Goal: Task Accomplishment & Management: Complete application form

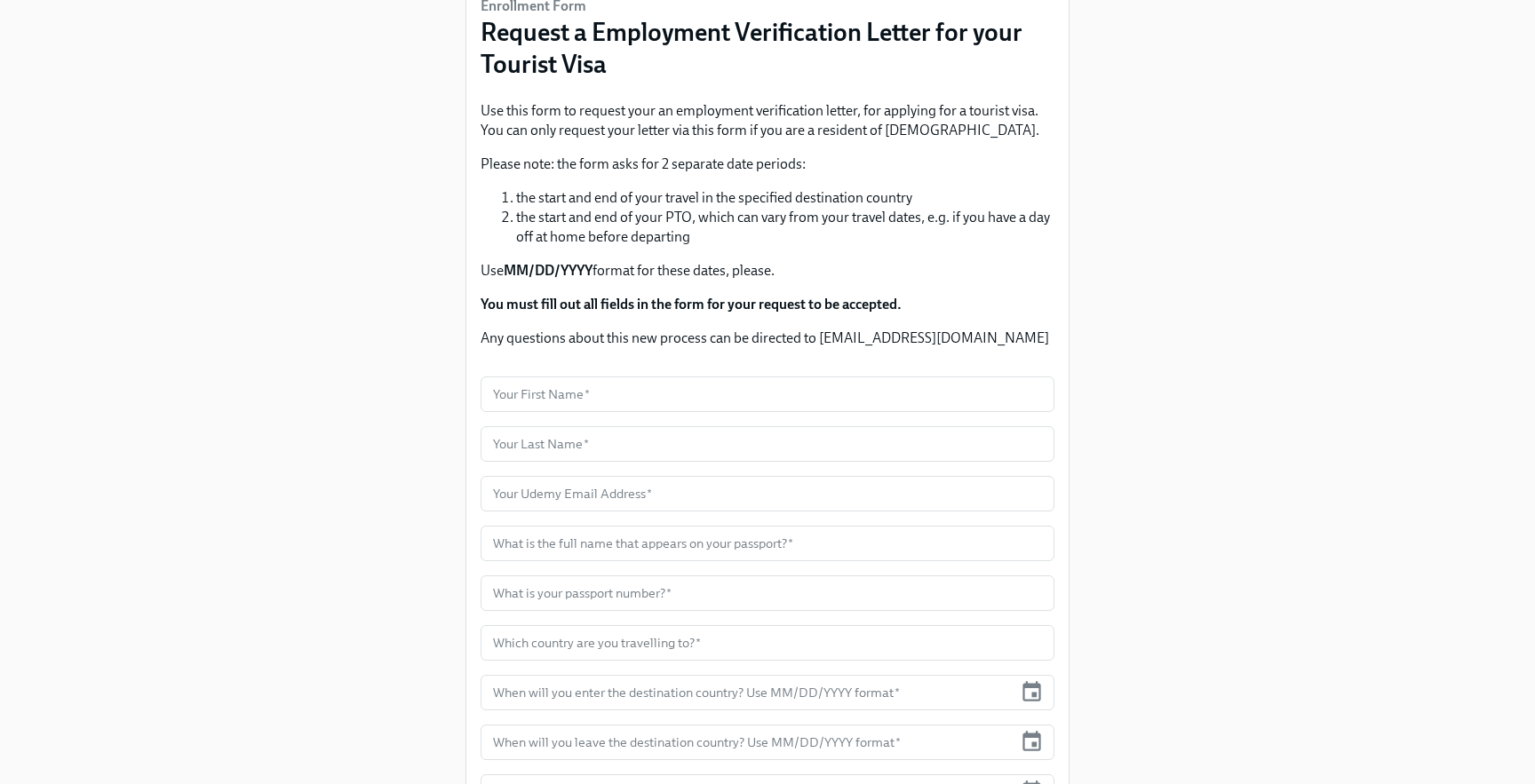
scroll to position [149, 0]
click at [638, 391] on input "text" at bounding box center [767, 395] width 574 height 36
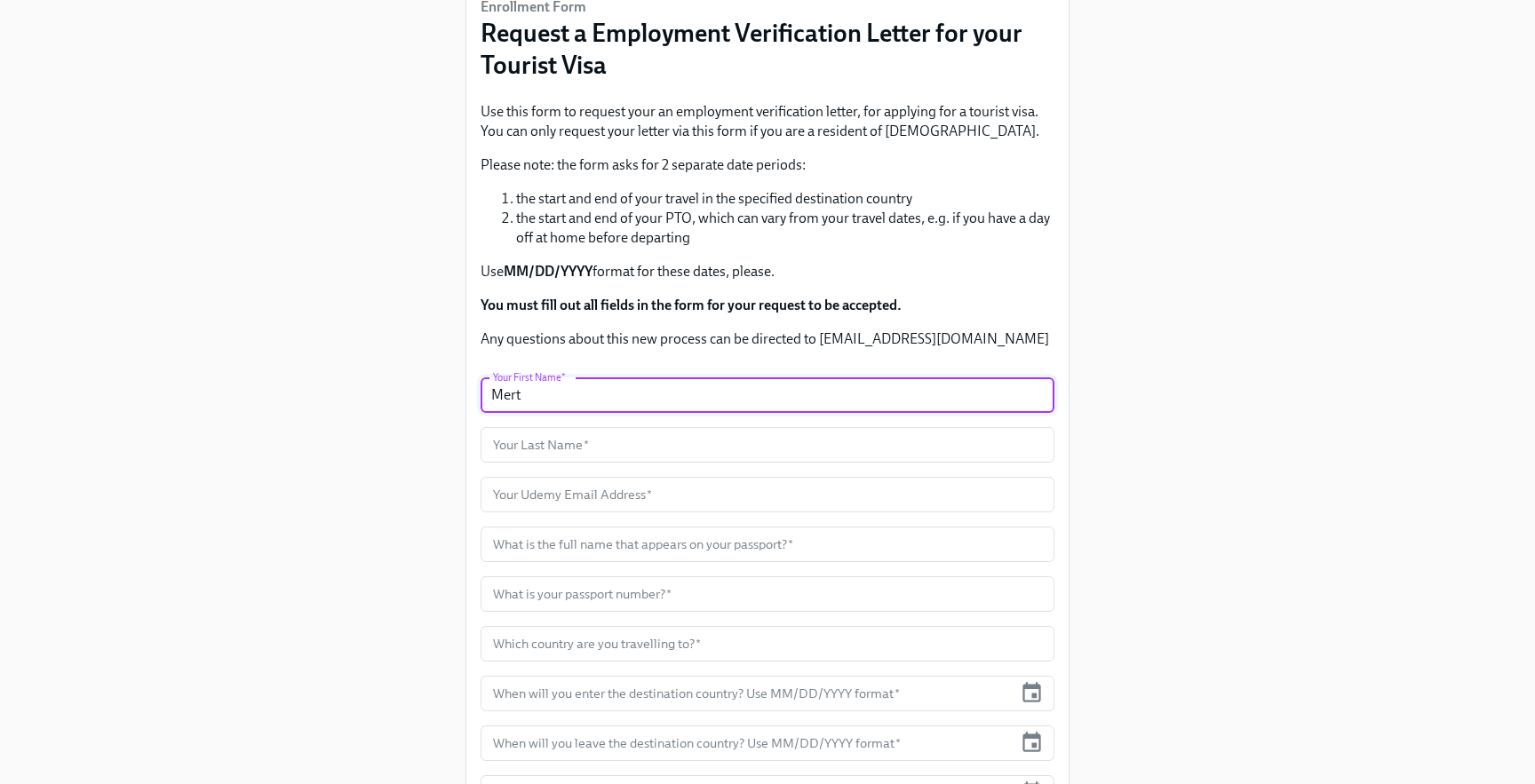
type input "Mert"
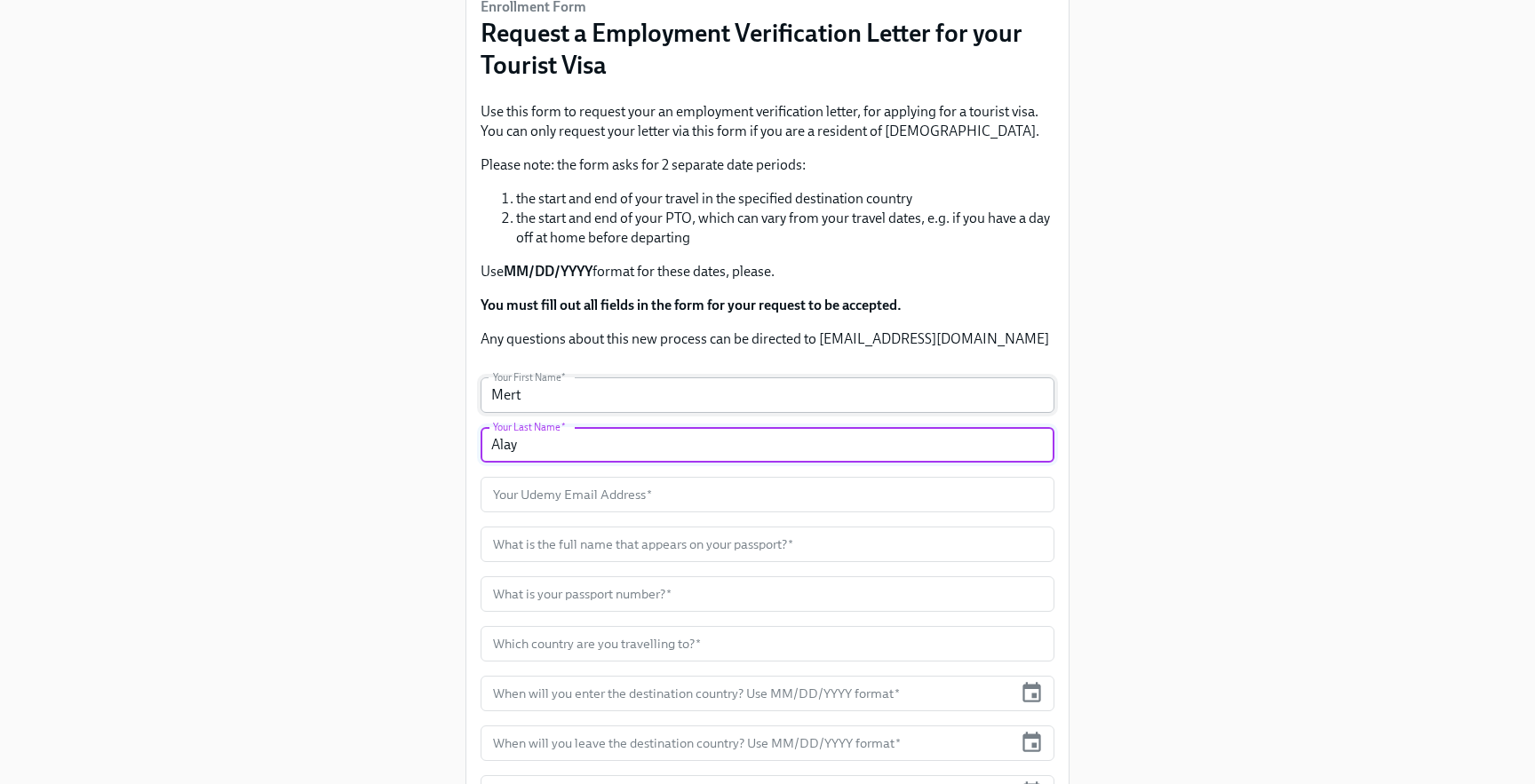
type input "Alay"
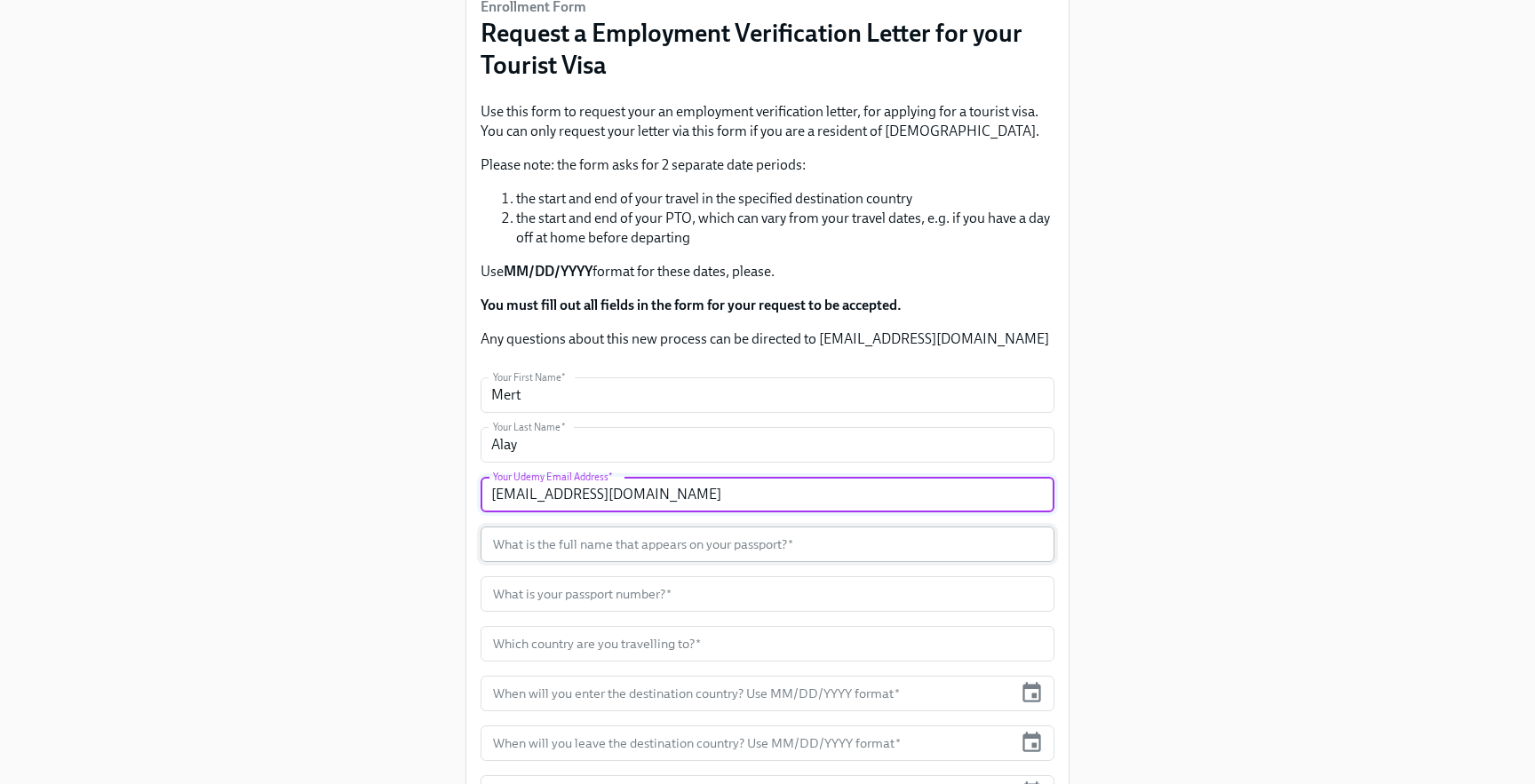
type input "[EMAIL_ADDRESS][DOMAIN_NAME]"
click at [796, 548] on input "text" at bounding box center [767, 543] width 574 height 36
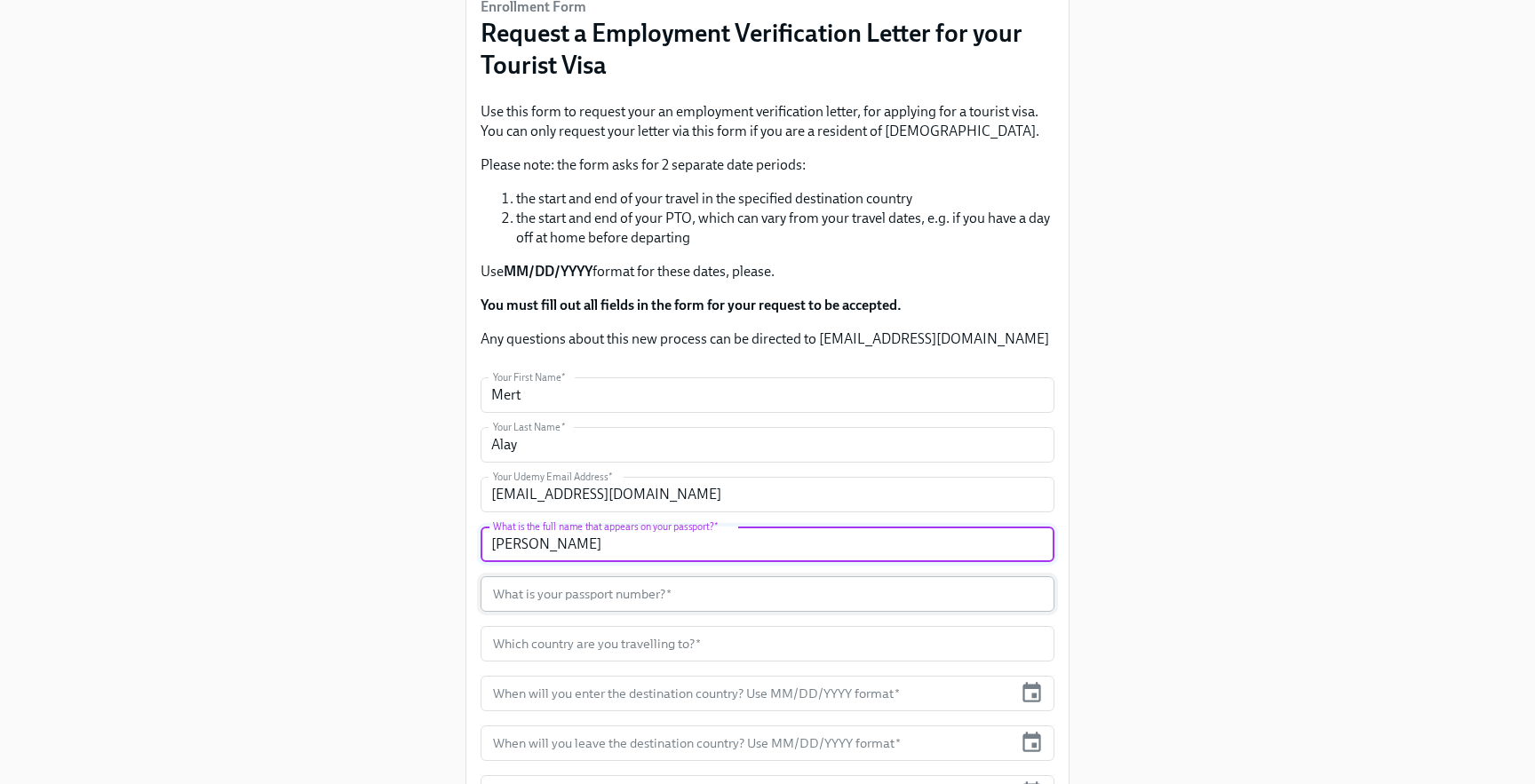
type input "[PERSON_NAME]"
click at [766, 584] on input "text" at bounding box center [767, 594] width 574 height 36
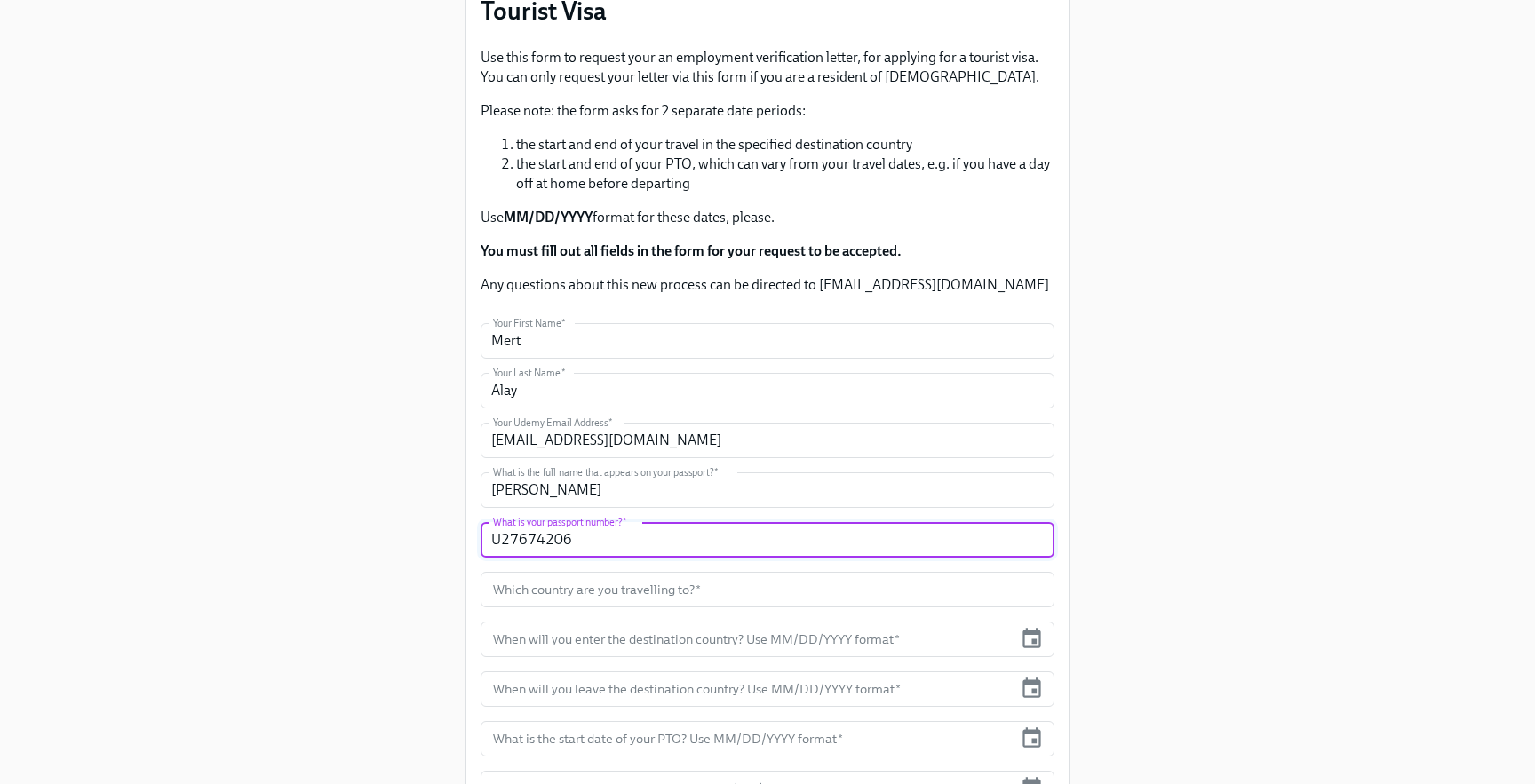
scroll to position [236, 0]
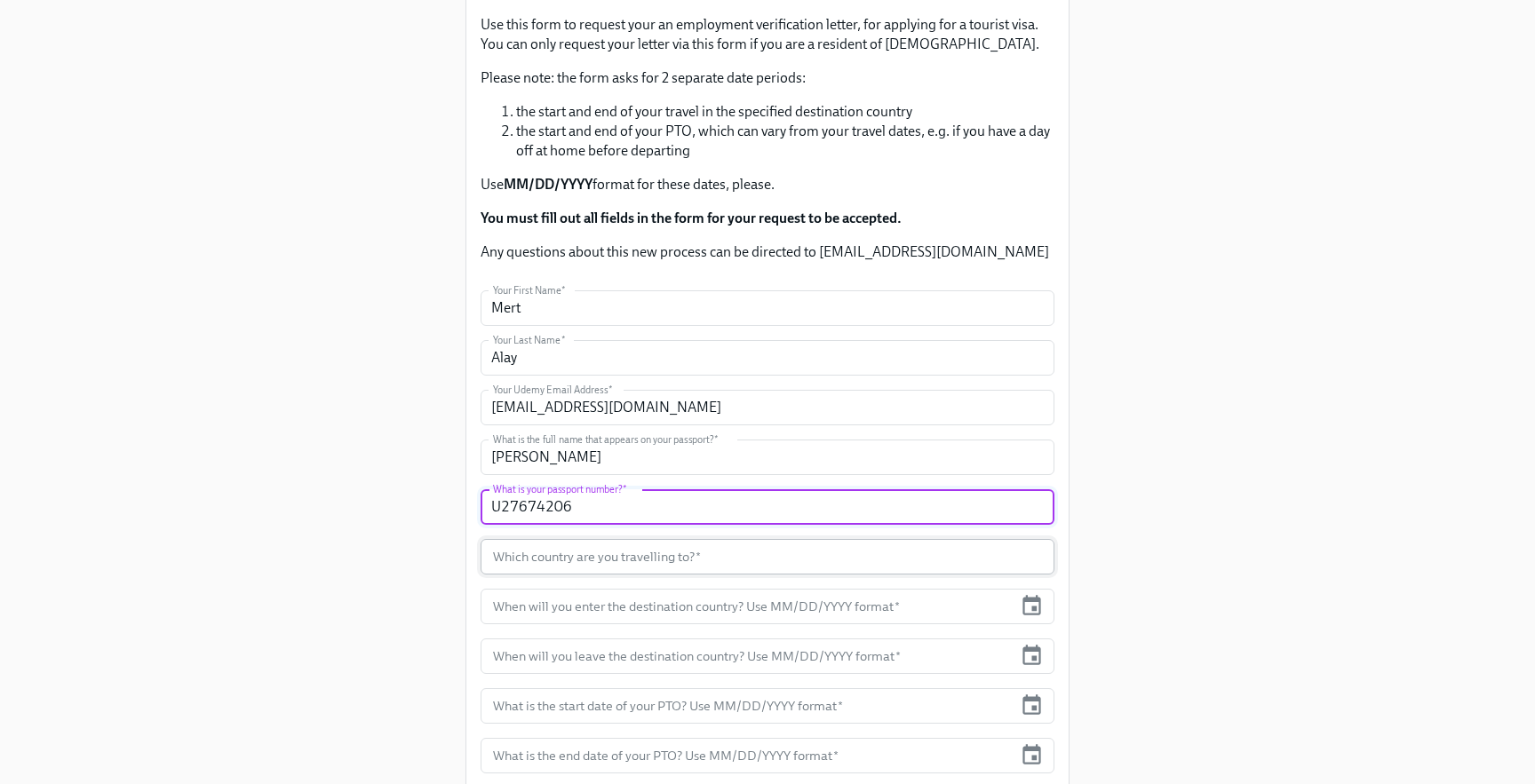
type input "U27674206"
click at [599, 554] on input "text" at bounding box center [767, 556] width 574 height 36
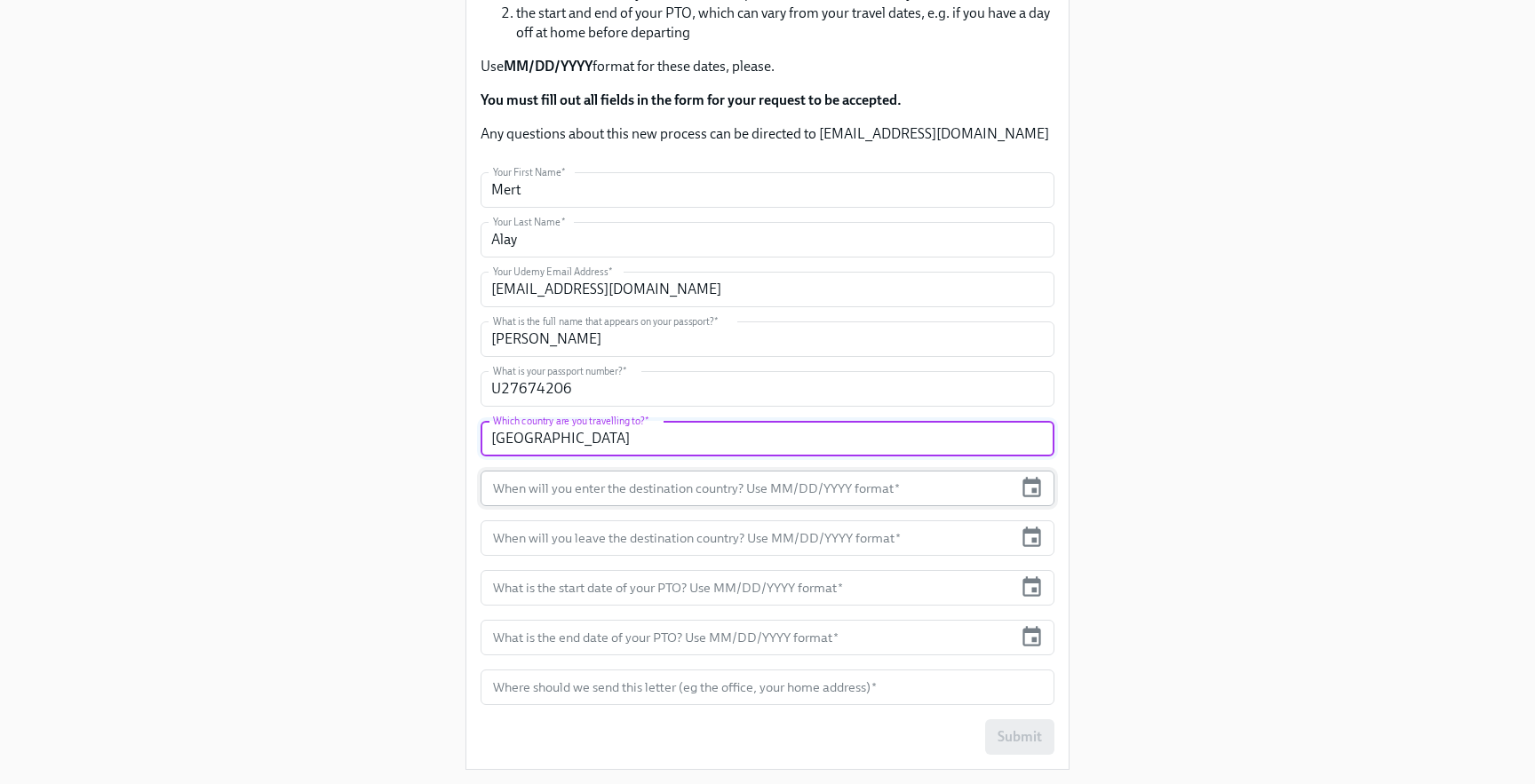
scroll to position [411, 0]
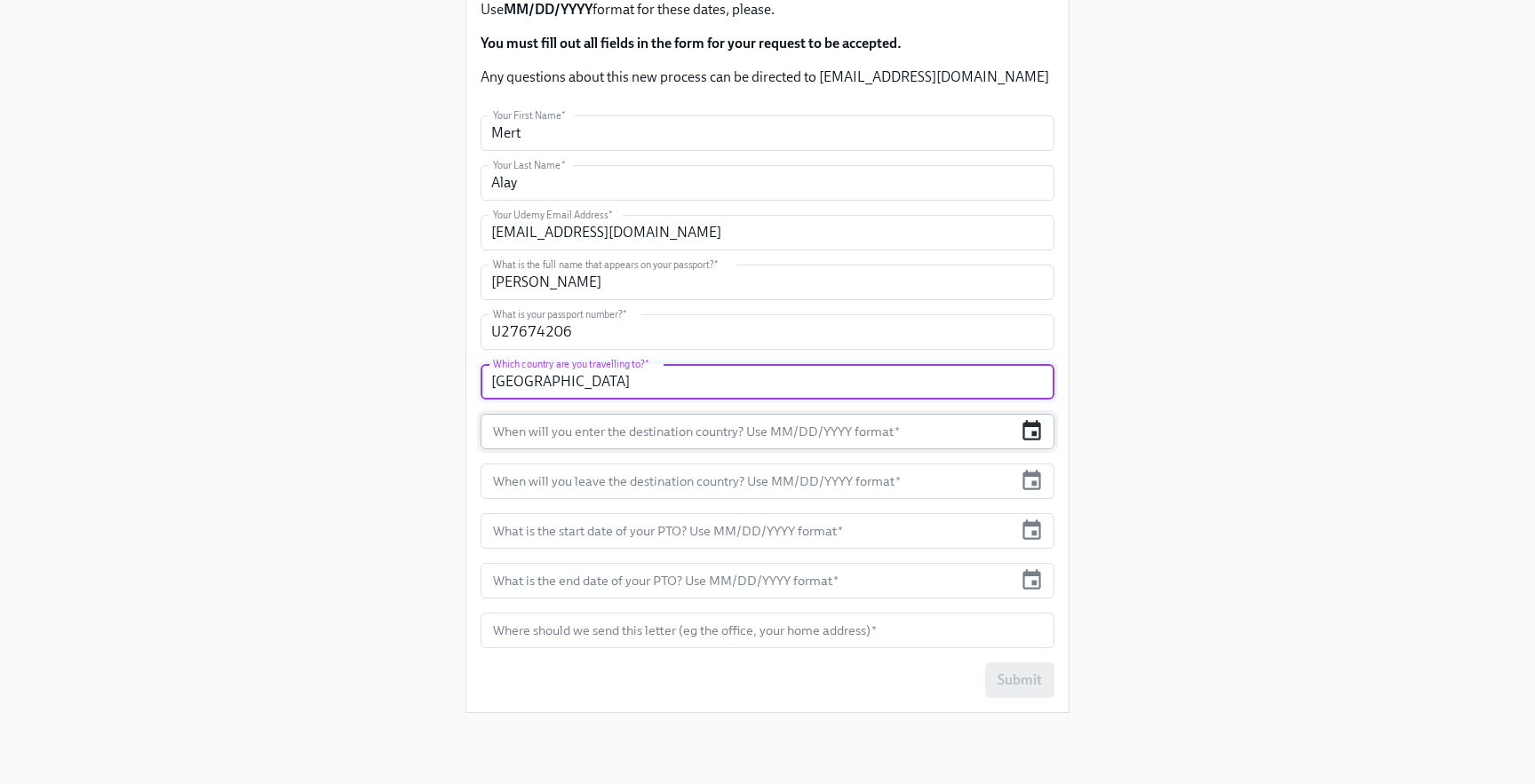
type input "[GEOGRAPHIC_DATA]"
click at [1032, 437] on icon "button" at bounding box center [1032, 431] width 24 height 24
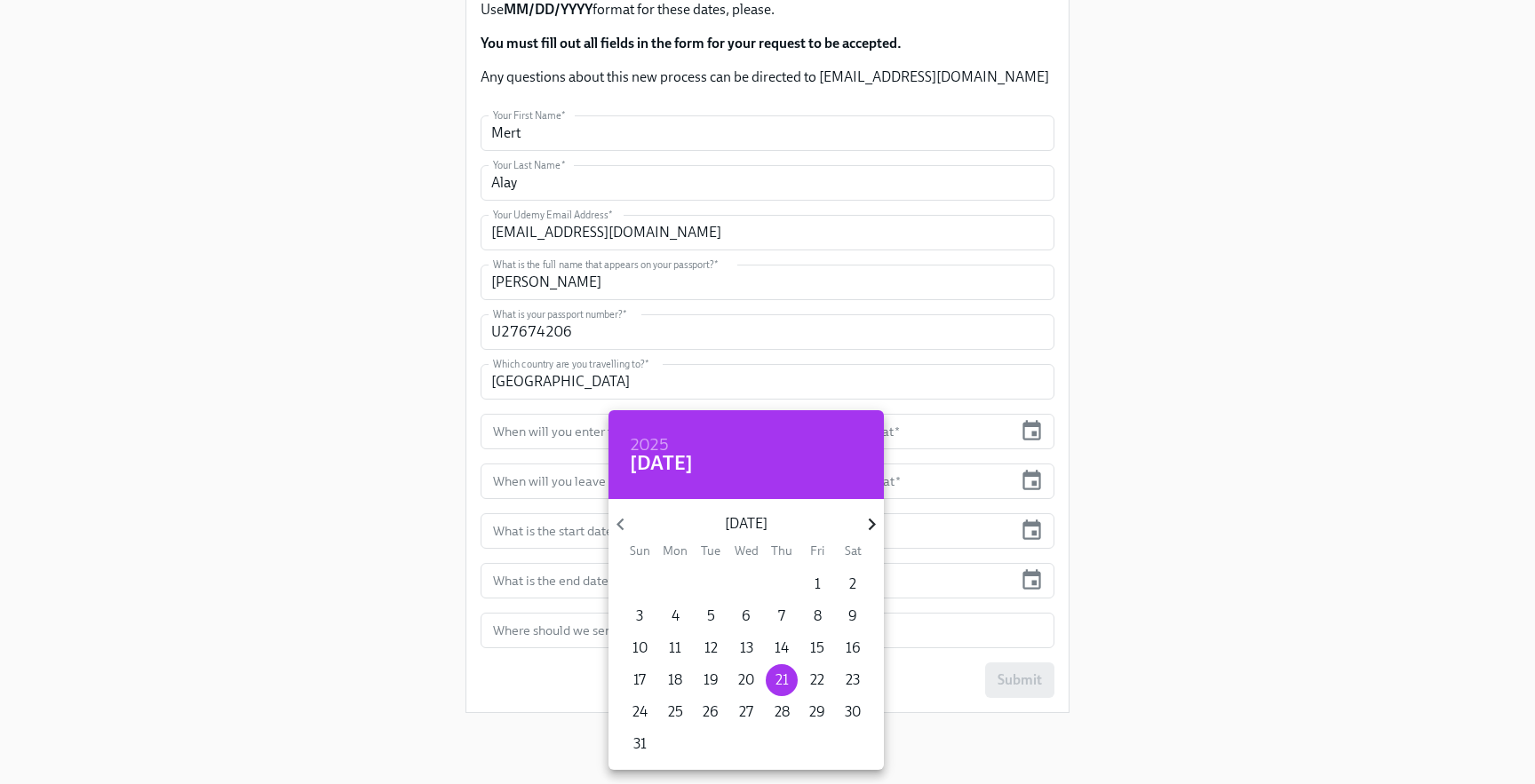
click at [875, 524] on icon "button" at bounding box center [872, 524] width 24 height 24
click at [850, 586] on p "4" at bounding box center [852, 584] width 8 height 19
type input "[DATE]"
click at [386, 484] on div at bounding box center [767, 392] width 1535 height 784
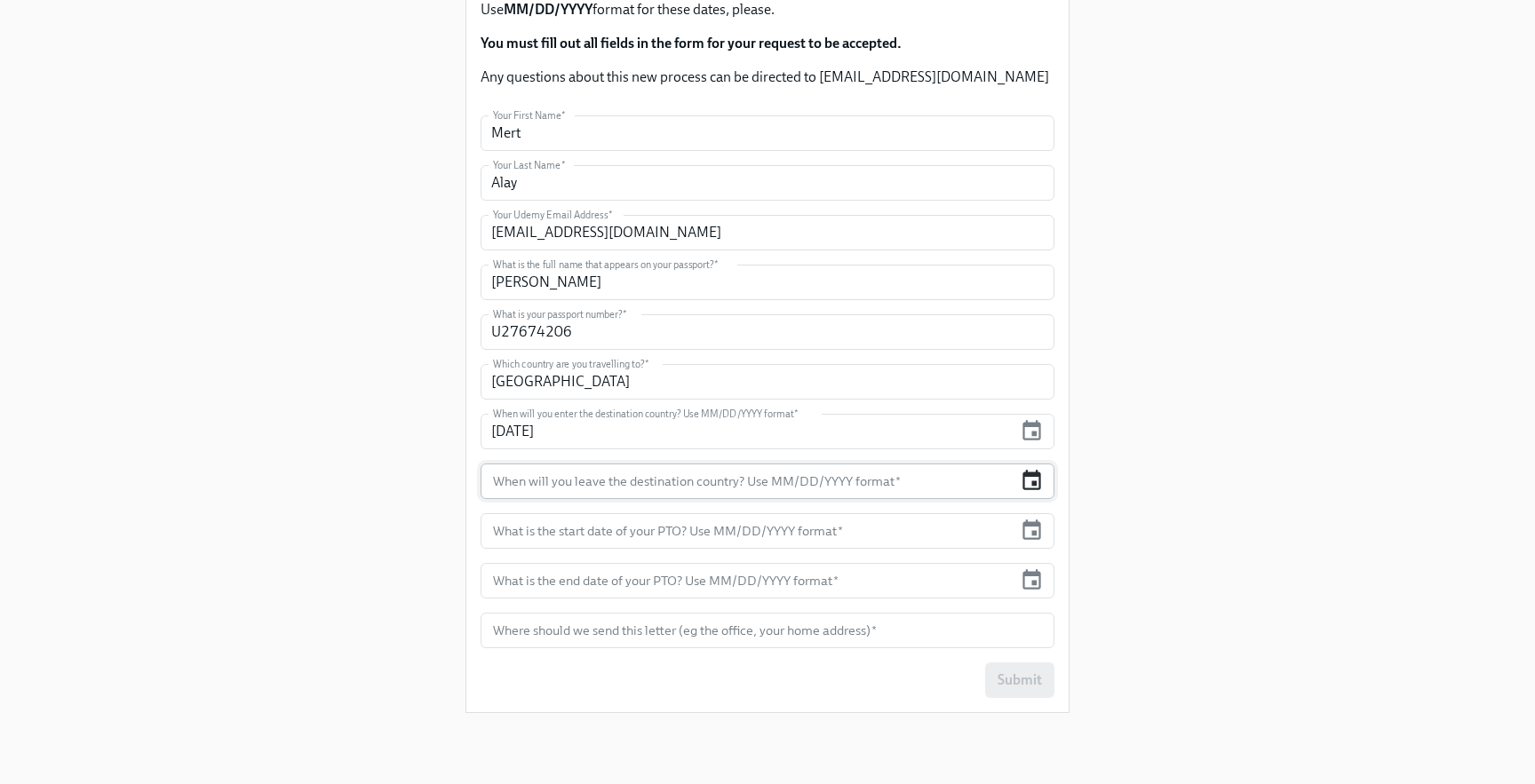
click at [1037, 476] on icon "button" at bounding box center [1032, 480] width 18 height 20
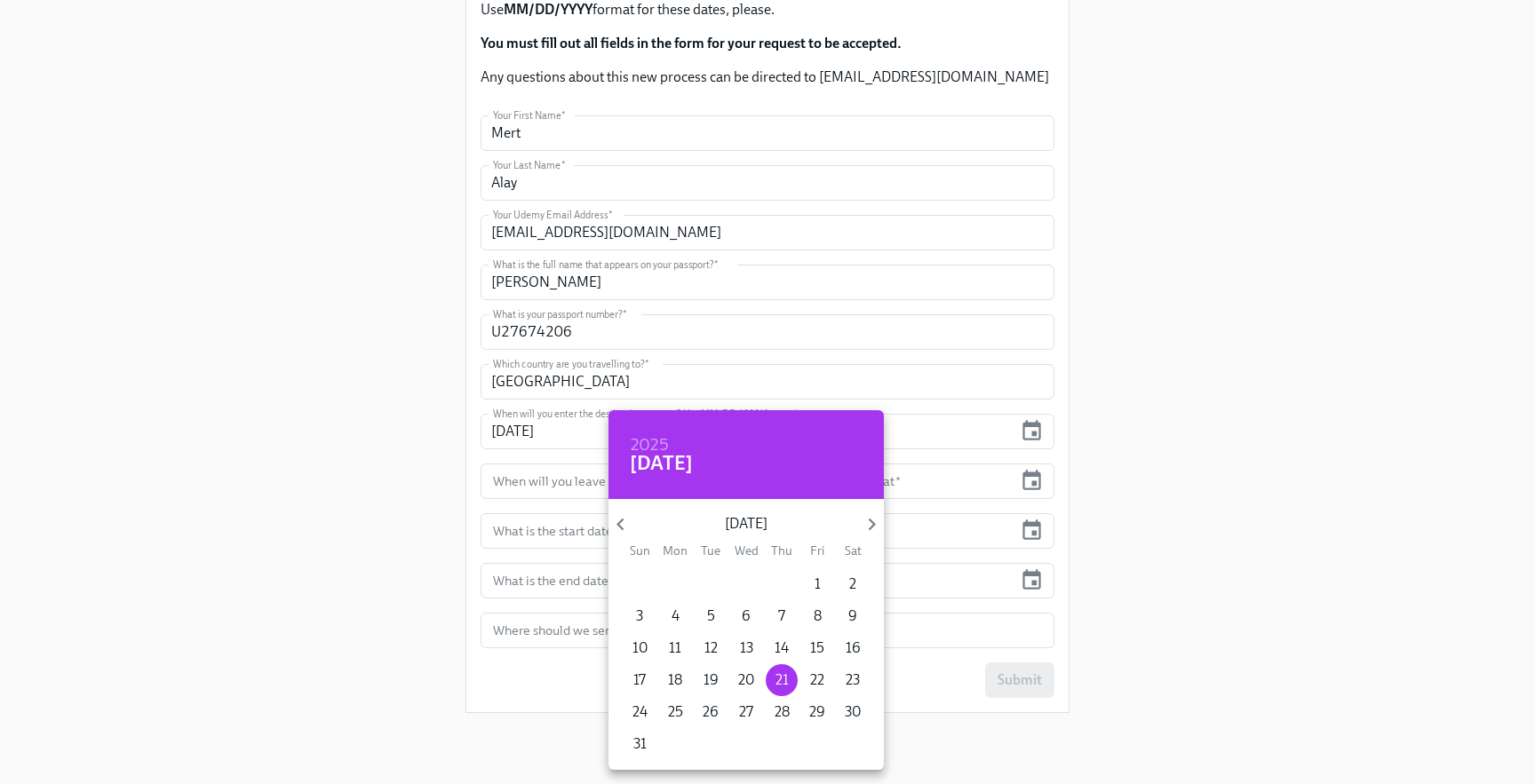
click at [857, 532] on p "[DATE]" at bounding box center [745, 523] width 227 height 19
click at [875, 528] on icon "button" at bounding box center [872, 524] width 24 height 24
click at [856, 612] on p "11" at bounding box center [853, 615] width 13 height 19
type input "[DATE]"
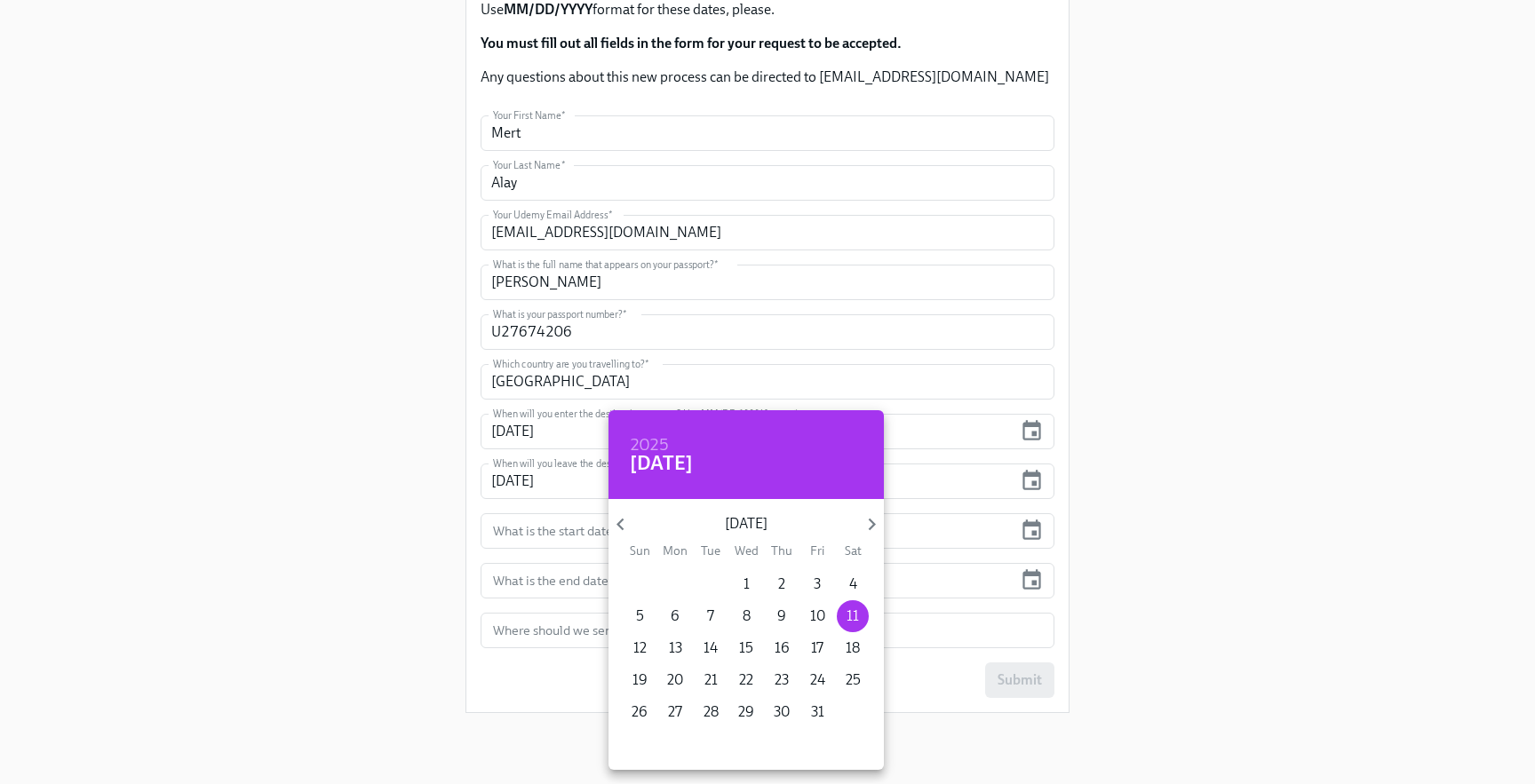
click at [389, 521] on div at bounding box center [767, 392] width 1535 height 784
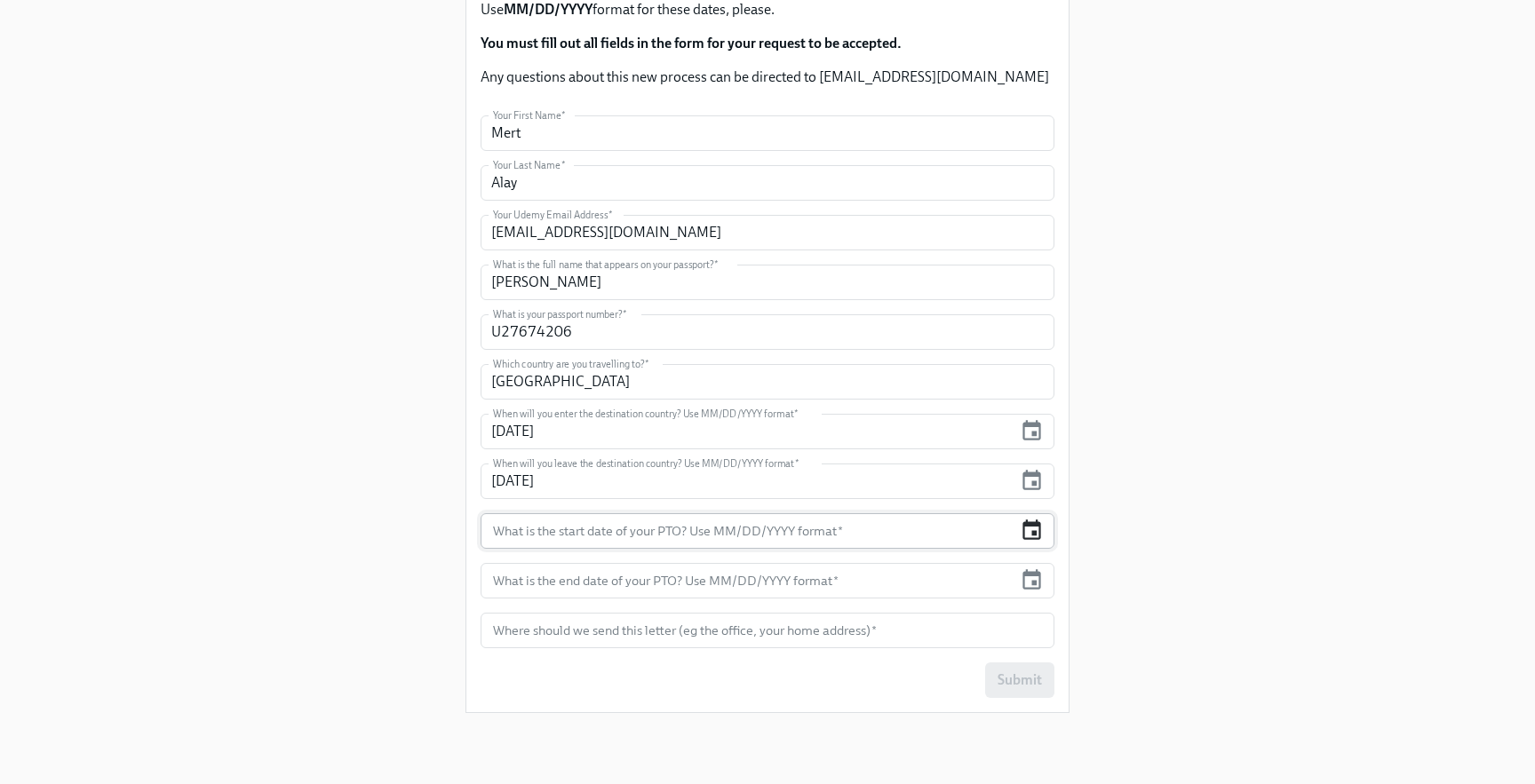
click at [1035, 528] on icon "button" at bounding box center [1032, 531] width 24 height 24
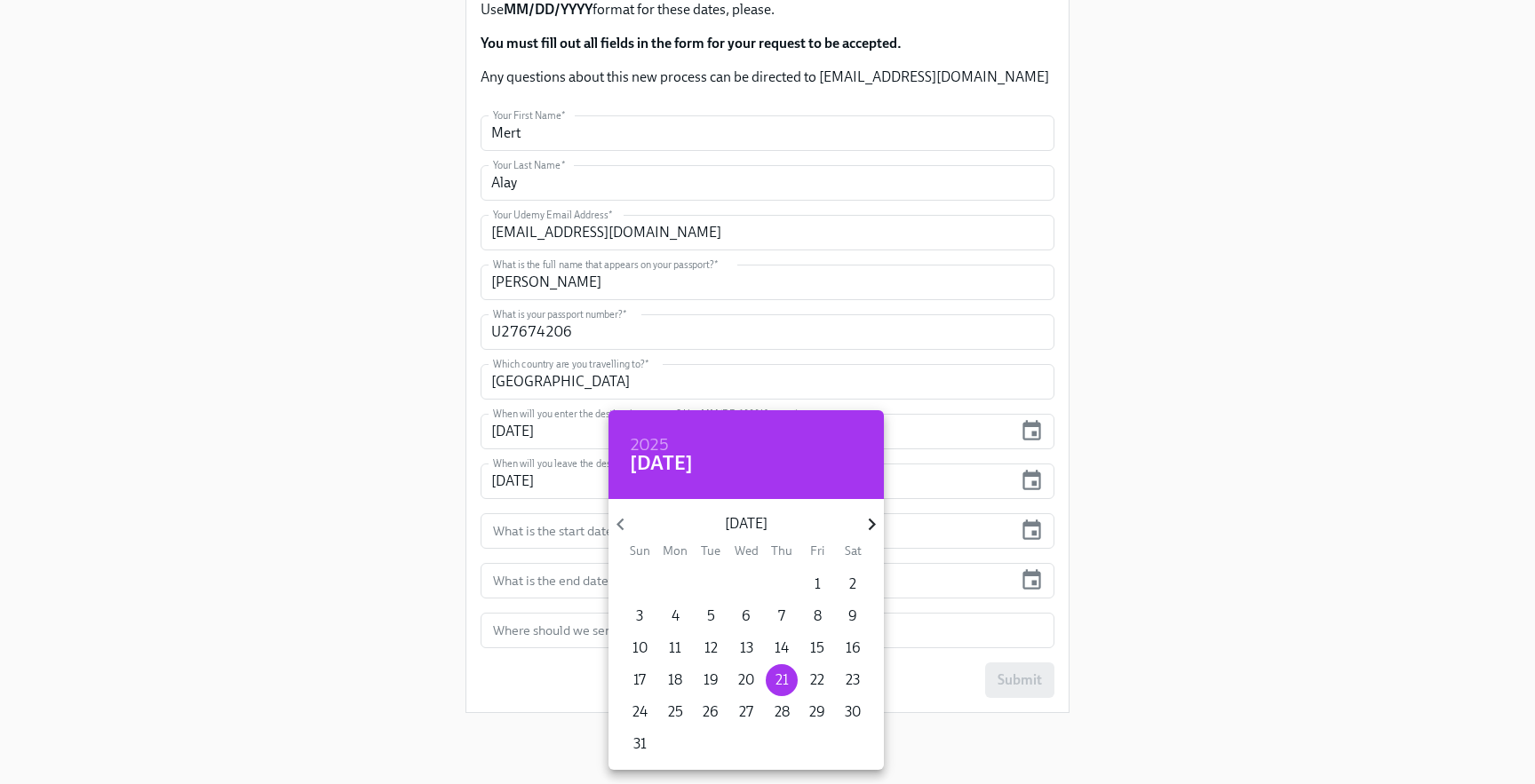
click at [877, 522] on icon "button" at bounding box center [872, 524] width 24 height 24
click at [642, 614] on p "5" at bounding box center [639, 615] width 8 height 19
click at [559, 583] on div at bounding box center [767, 392] width 1535 height 784
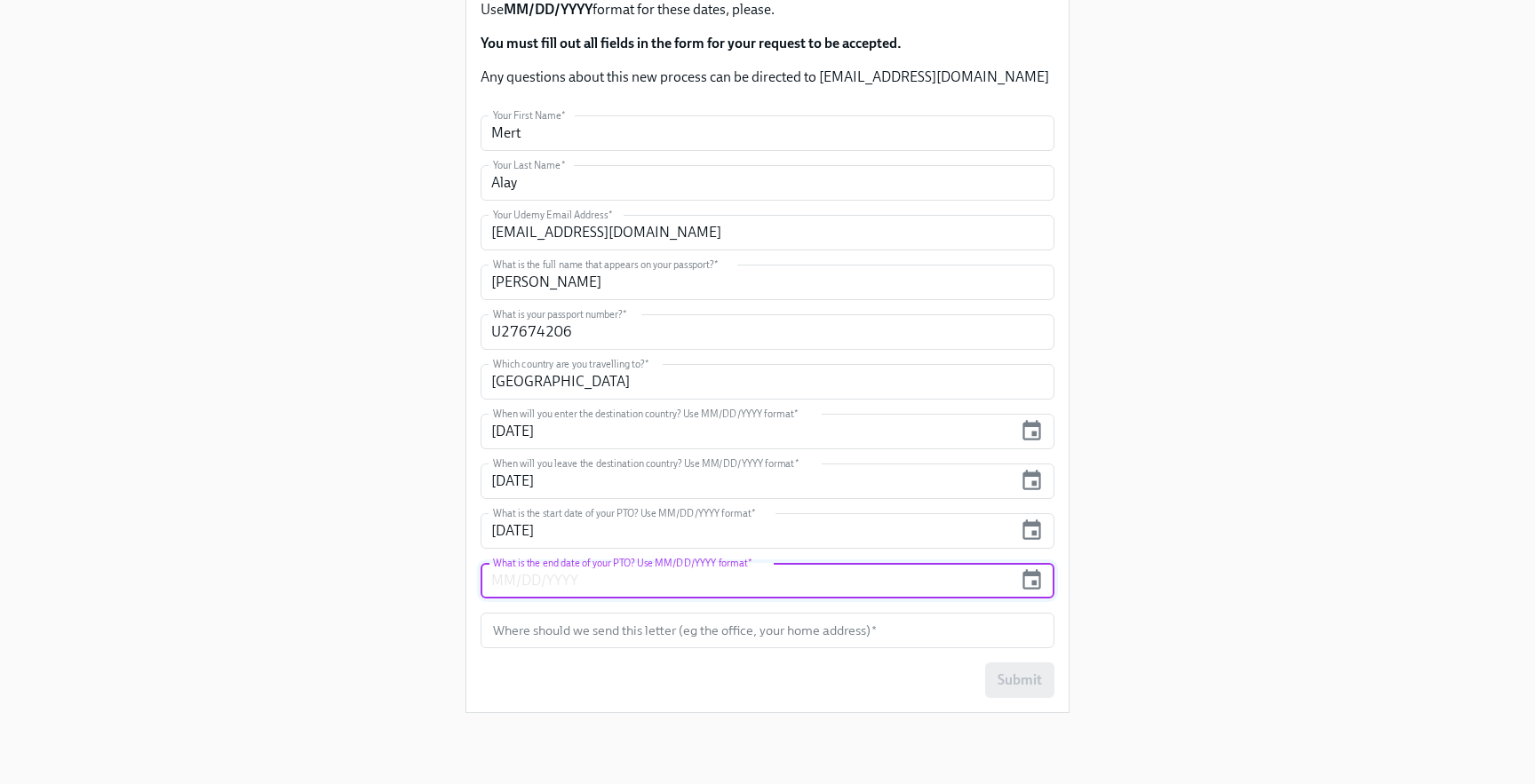
click at [559, 583] on input "text" at bounding box center [746, 580] width 532 height 36
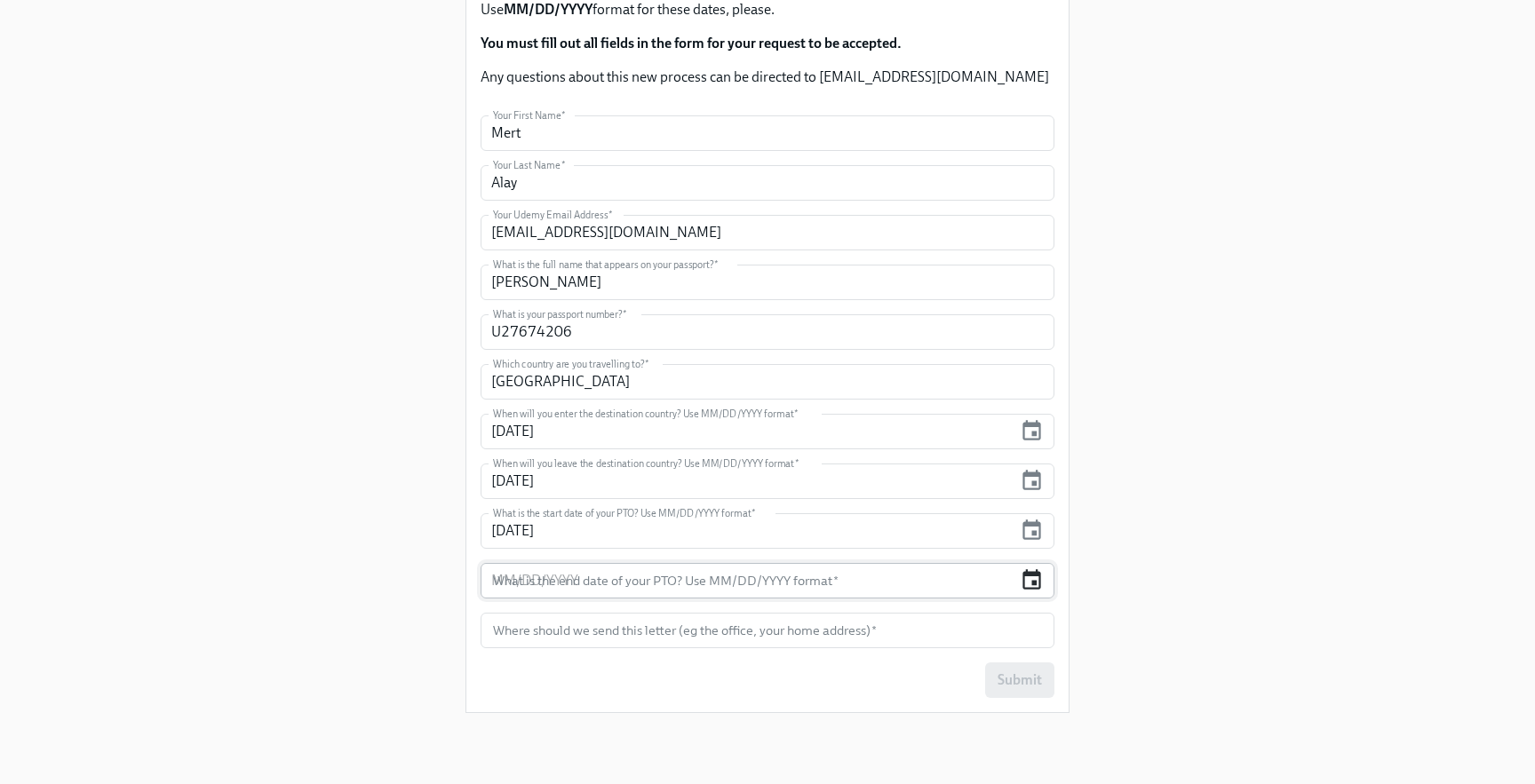
click at [1043, 591] on icon "button" at bounding box center [1032, 580] width 24 height 24
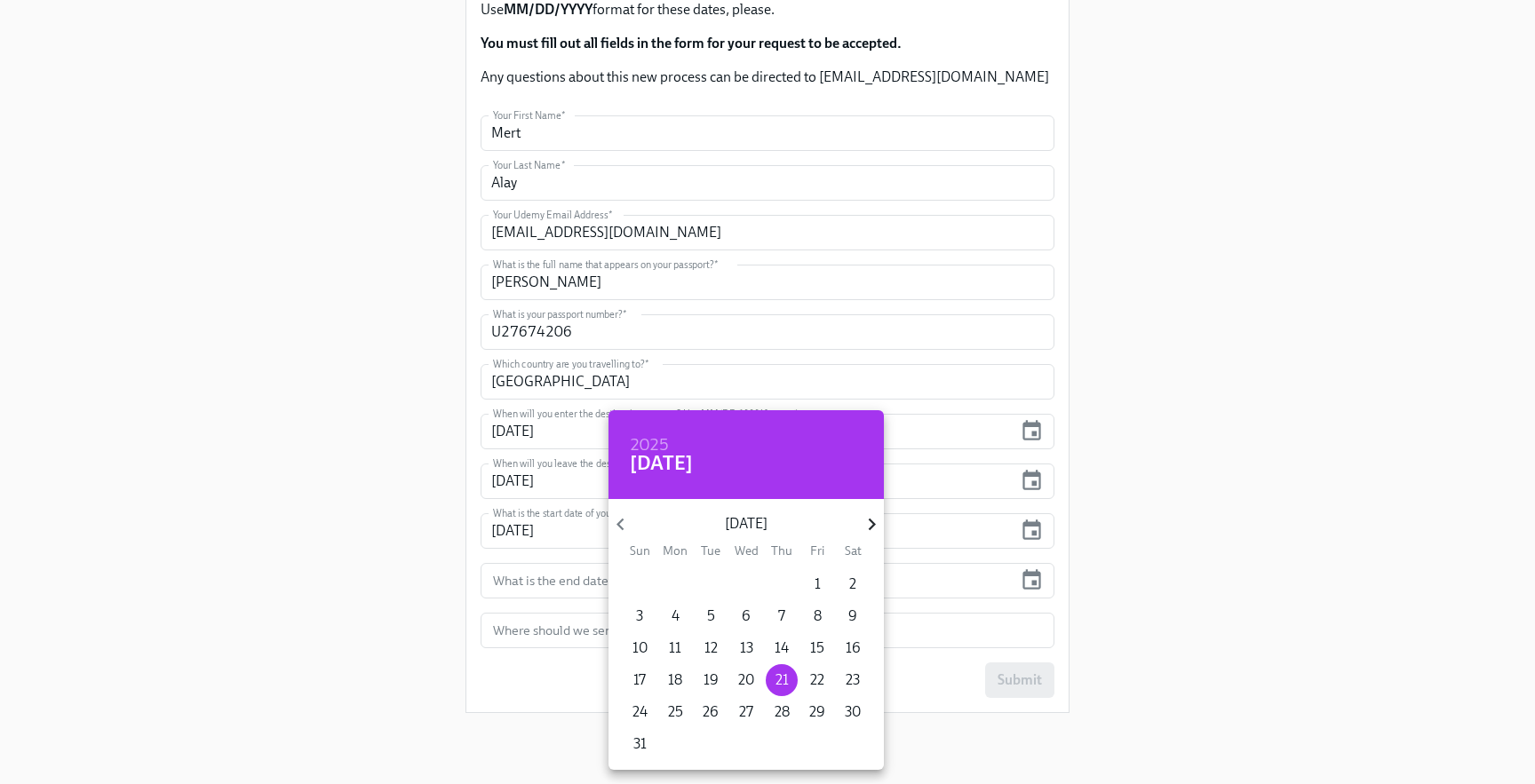
click at [863, 521] on icon "button" at bounding box center [872, 524] width 24 height 24
click at [583, 543] on div at bounding box center [767, 392] width 1535 height 784
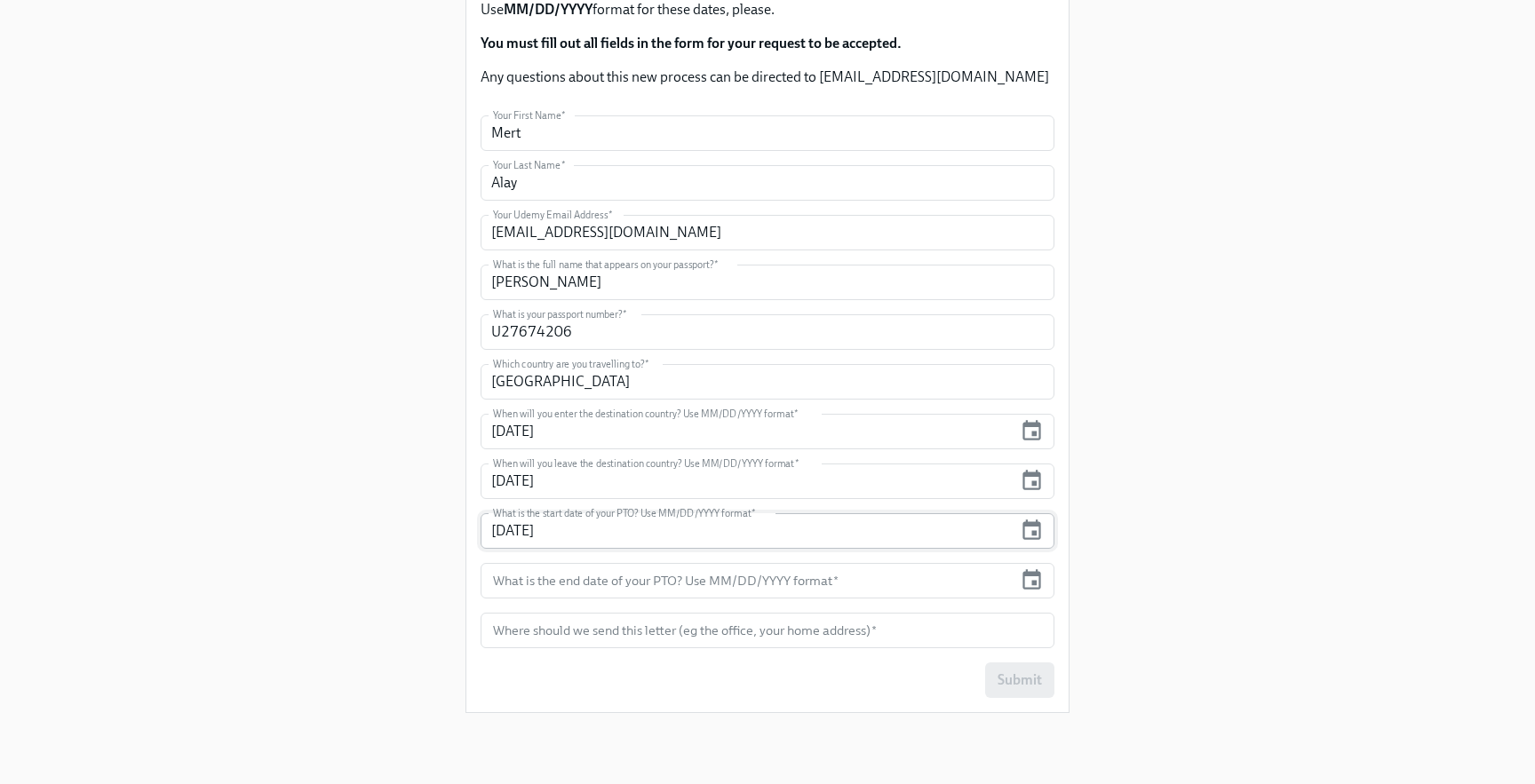
click at [1017, 531] on div "[DATE] What is the start date of your PTO? Use MM/DD/YYYY format *" at bounding box center [767, 531] width 574 height 36
click at [1046, 534] on div "[DATE] What is the start date of your PTO? Use MM/DD/YYYY format *" at bounding box center [767, 531] width 574 height 36
click at [1035, 534] on icon "button" at bounding box center [1032, 531] width 24 height 24
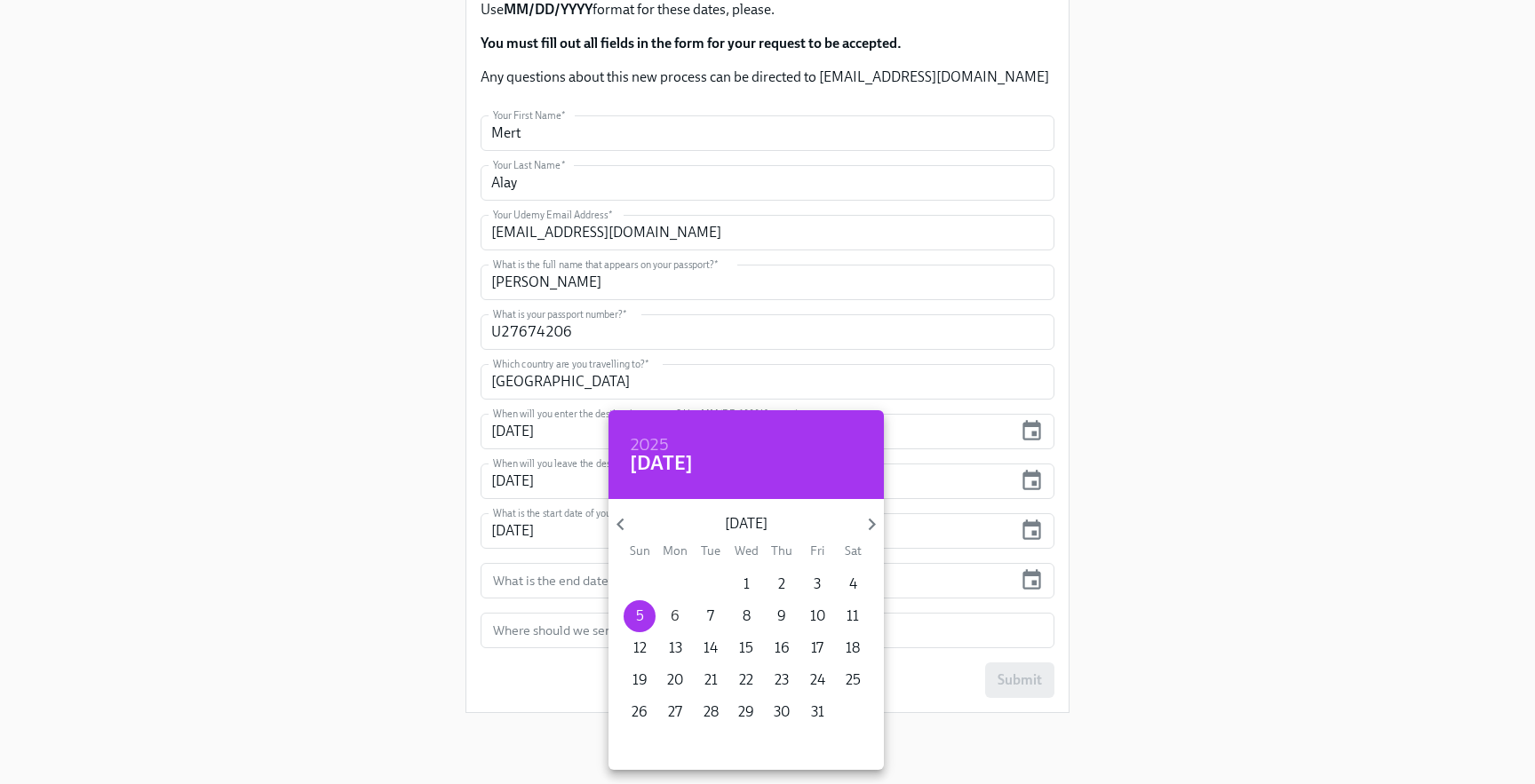
click at [683, 621] on span "6" at bounding box center [674, 615] width 32 height 19
type input "[DATE]"
click at [251, 554] on div at bounding box center [767, 392] width 1535 height 784
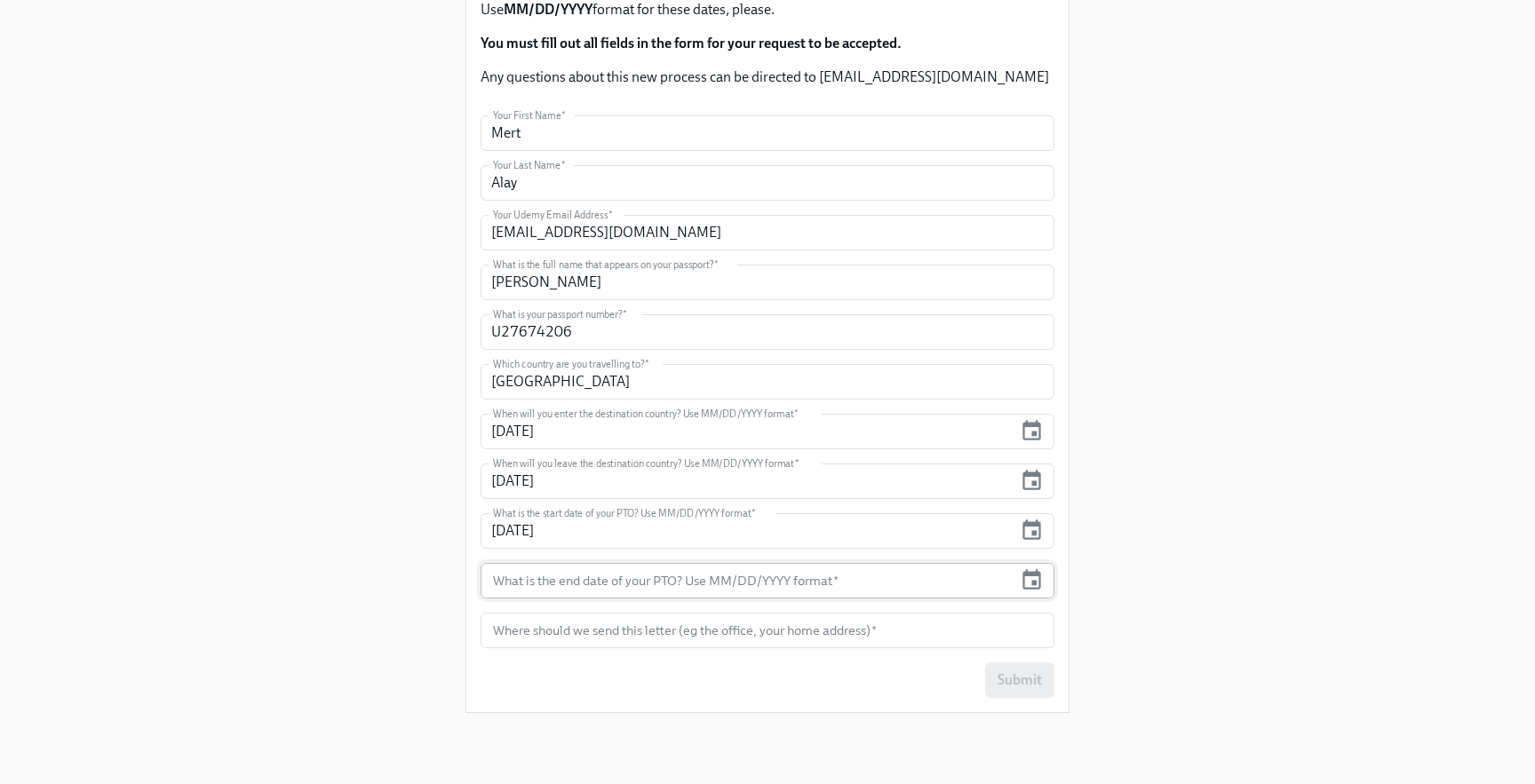
click at [649, 579] on input "text" at bounding box center [746, 580] width 532 height 36
click at [1032, 591] on icon "button" at bounding box center [1032, 580] width 24 height 24
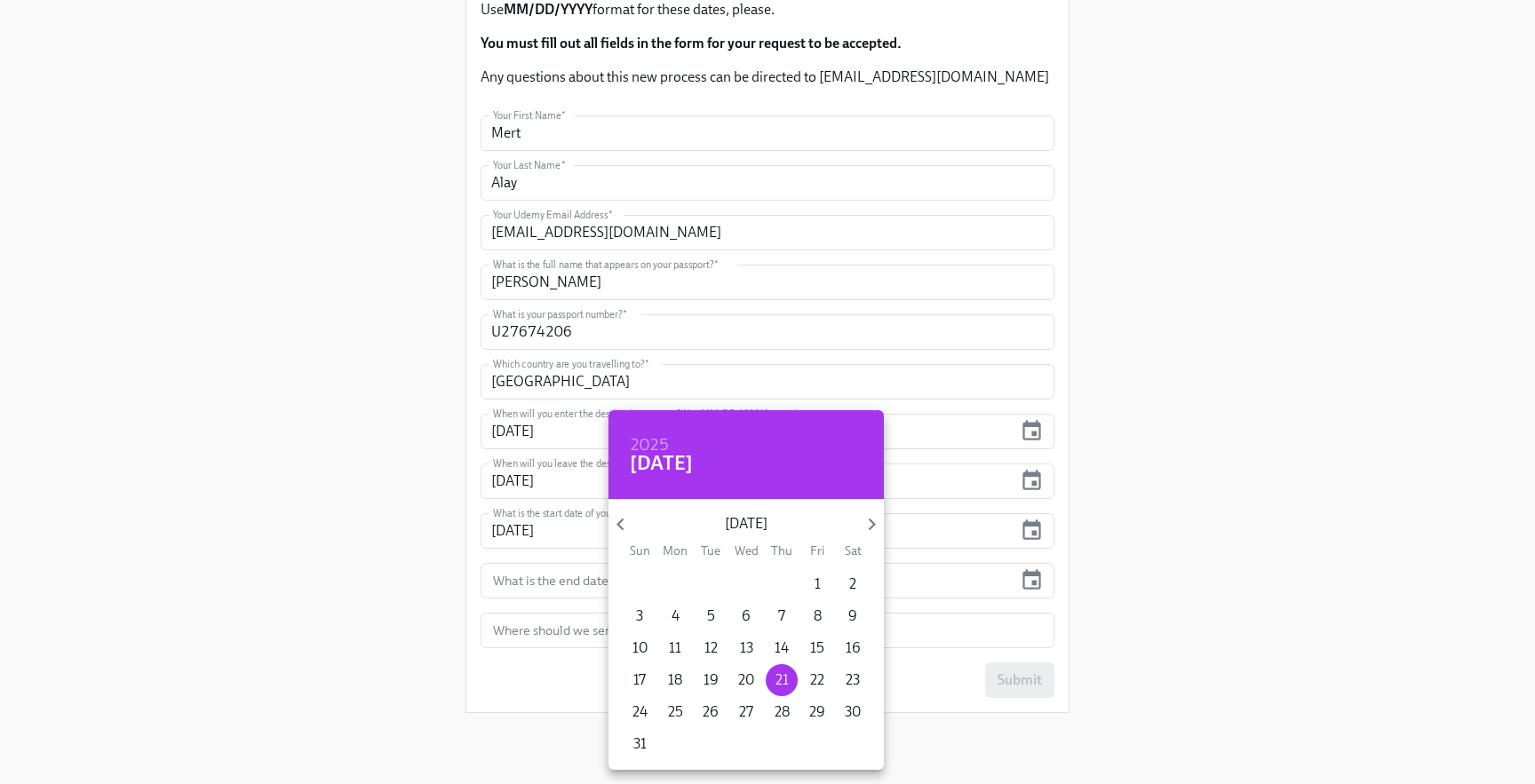
click at [871, 510] on div "[DATE] Sun Mon Tue Wed Thu Fri Sat" at bounding box center [746, 532] width 276 height 49
click at [872, 518] on icon "button" at bounding box center [872, 524] width 24 height 24
click at [820, 621] on p "10" at bounding box center [818, 615] width 15 height 19
type input "[DATE]"
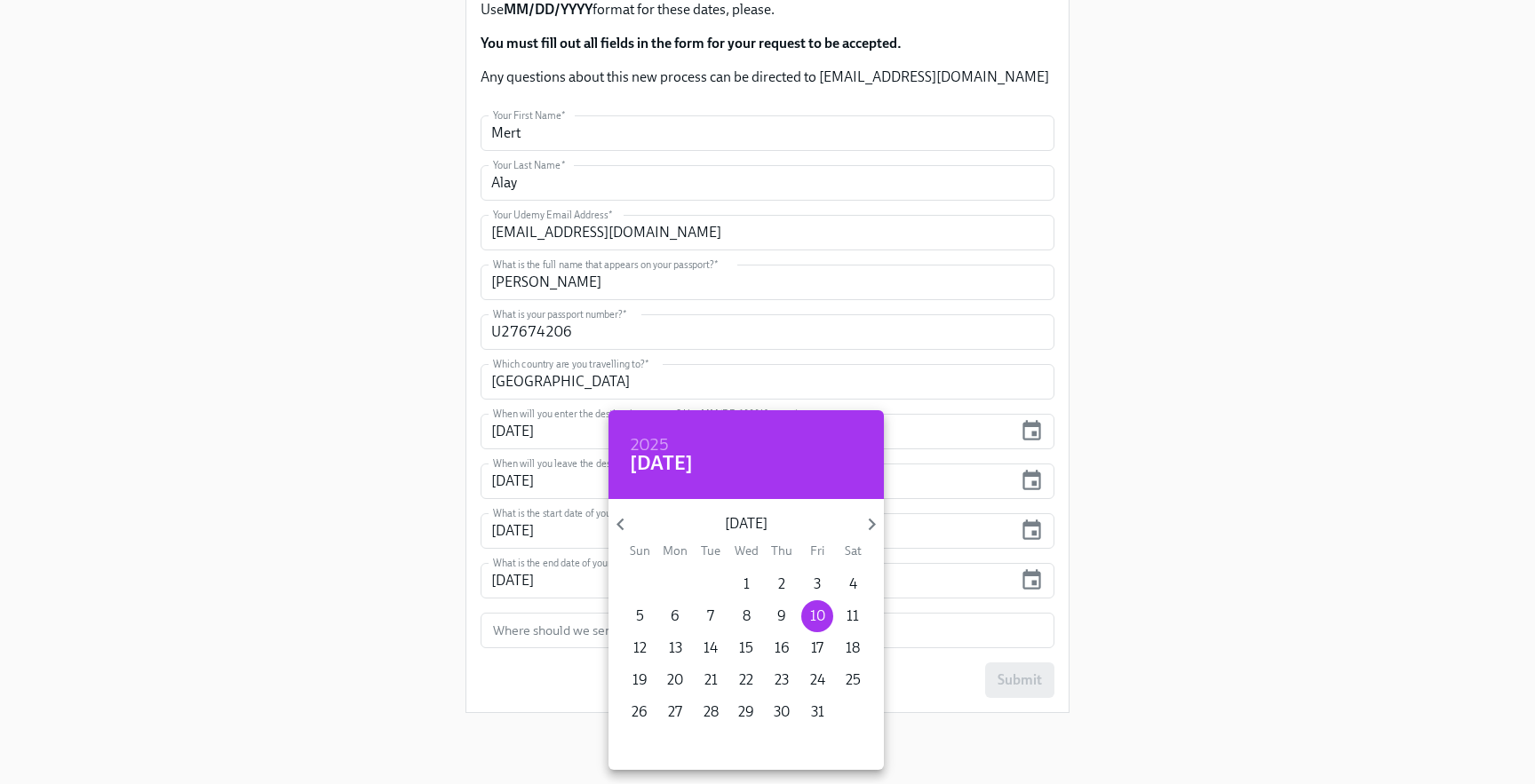
click at [380, 585] on div at bounding box center [767, 392] width 1535 height 784
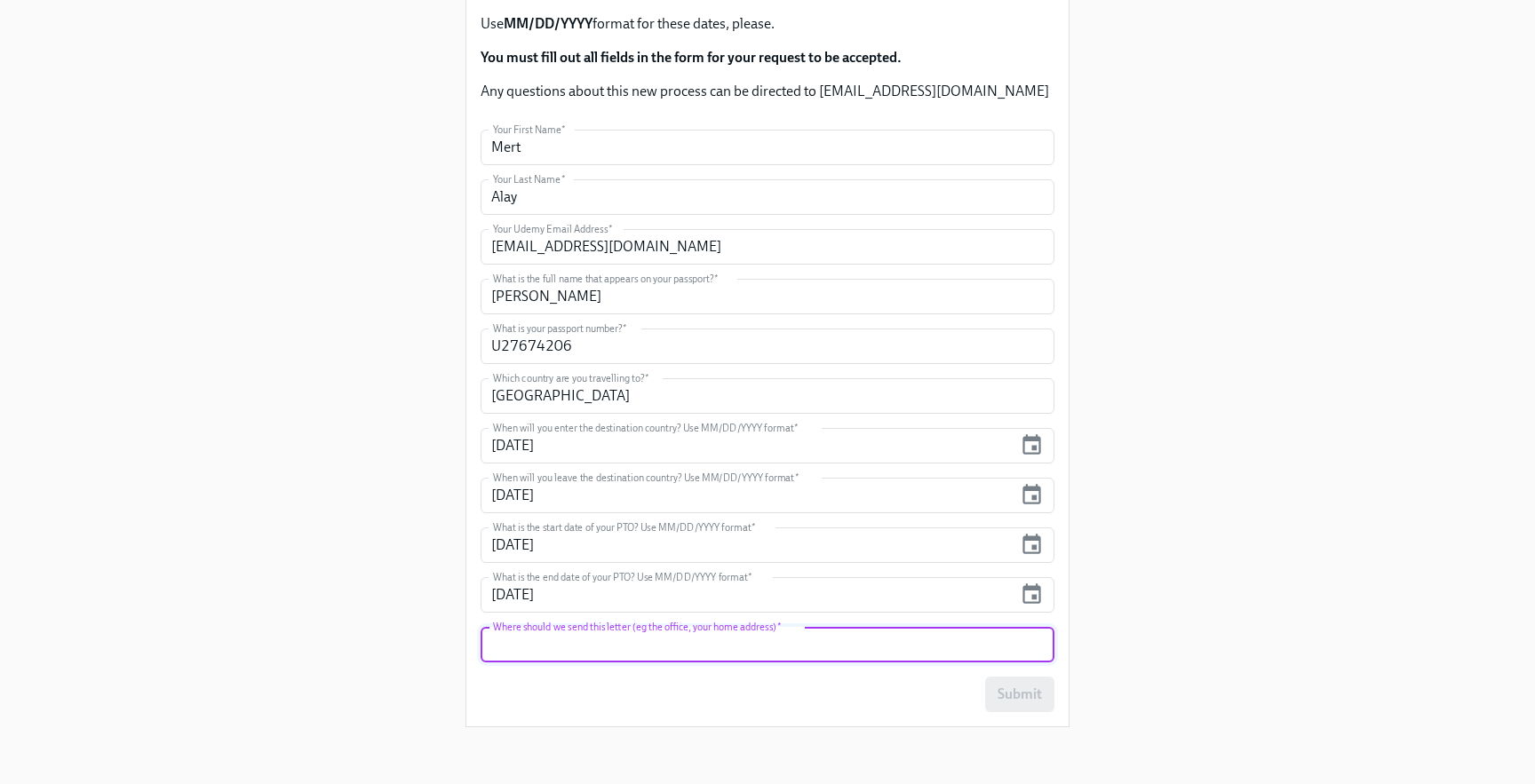
click at [610, 625] on form "Your First Name   * [PERSON_NAME] Your First Name * Your Last Name   * Alay You…" at bounding box center [767, 420] width 574 height 582
type input "Ankara Office"
click at [1411, 482] on div "Enrollment Form Request a Employment Verification Letter for your Tourist Visa …" at bounding box center [767, 173] width 1450 height 1138
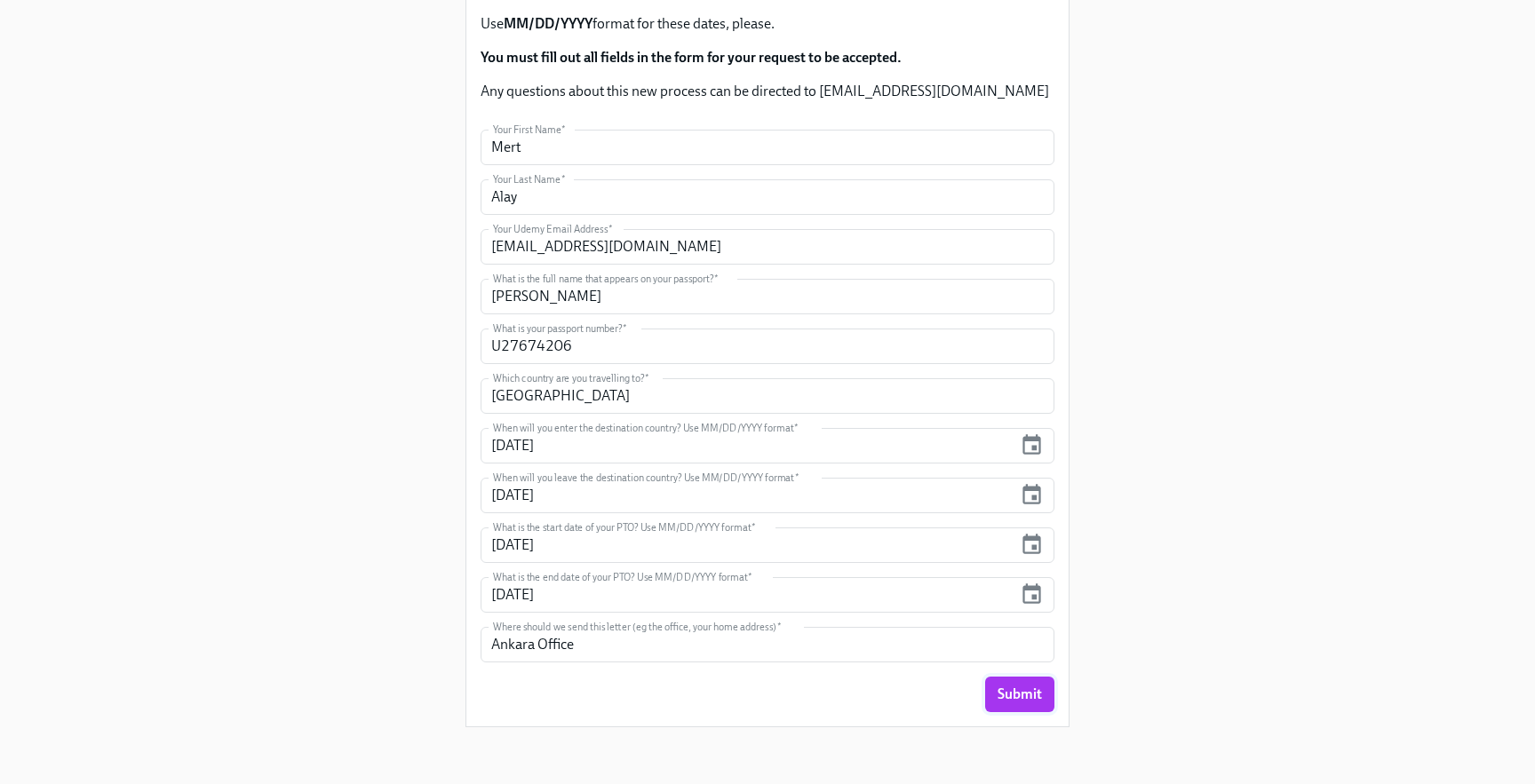
click at [1002, 689] on span "Submit" at bounding box center [1020, 694] width 44 height 17
